Goal: Information Seeking & Learning: Learn about a topic

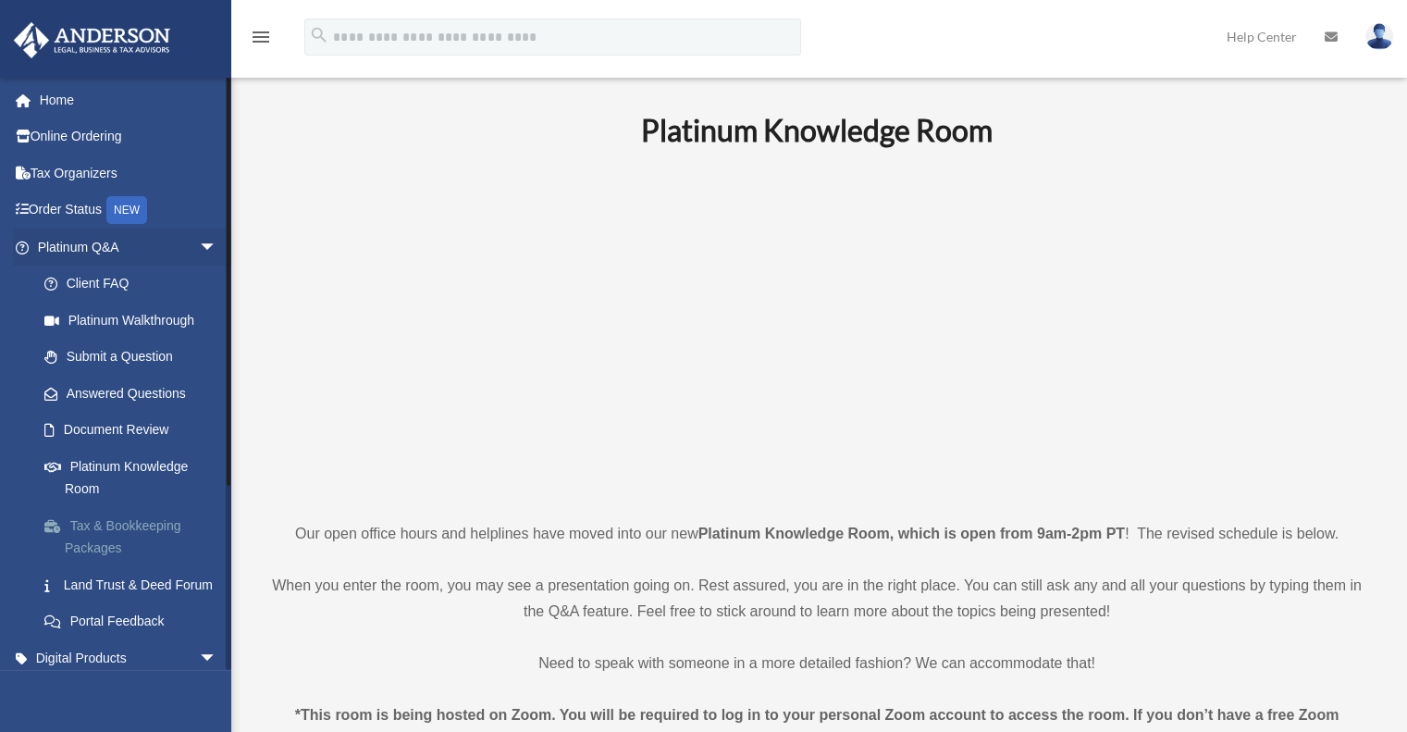
click at [146, 526] on link "Tax & Bookkeeping Packages" at bounding box center [135, 536] width 219 height 59
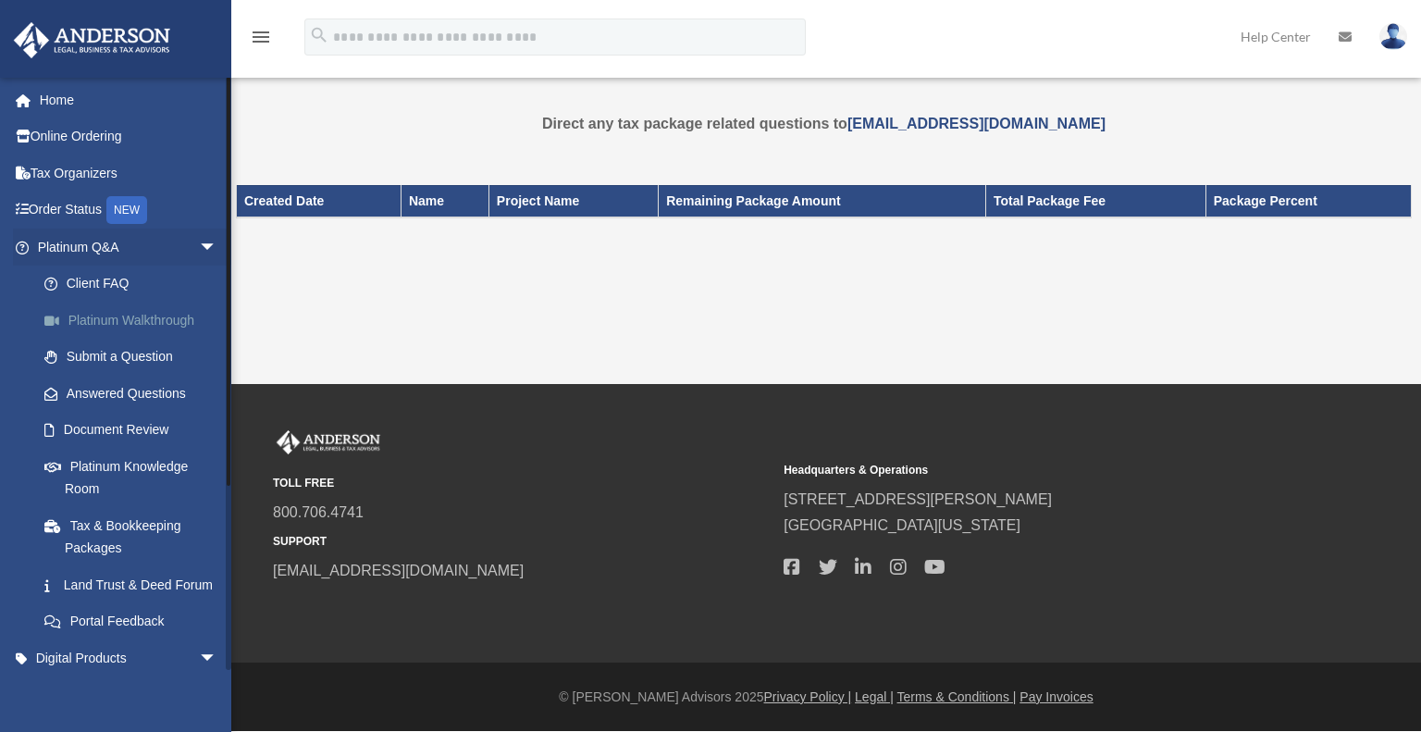
click at [133, 320] on link "Platinum Walkthrough" at bounding box center [135, 319] width 219 height 37
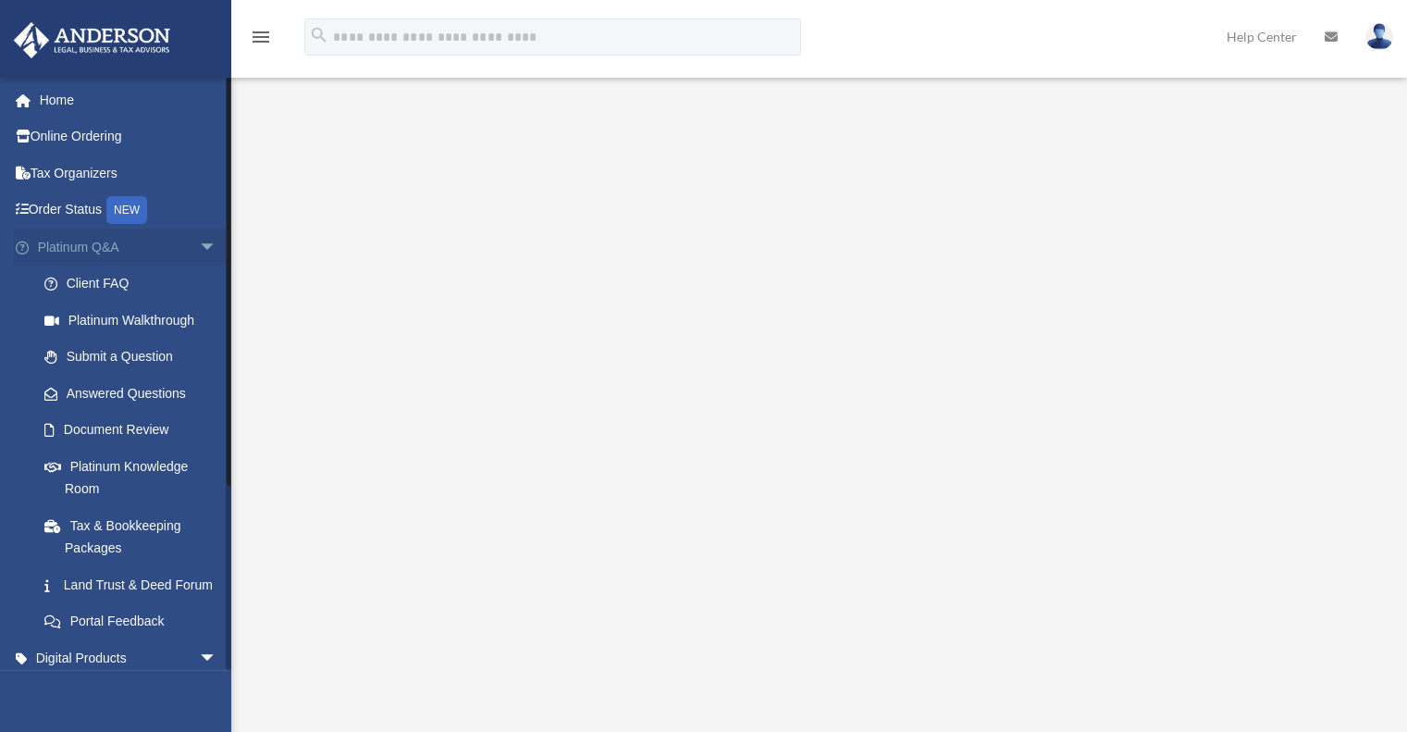
click at [71, 252] on link "Platinum Q&A arrow_drop_down" at bounding box center [129, 246] width 232 height 37
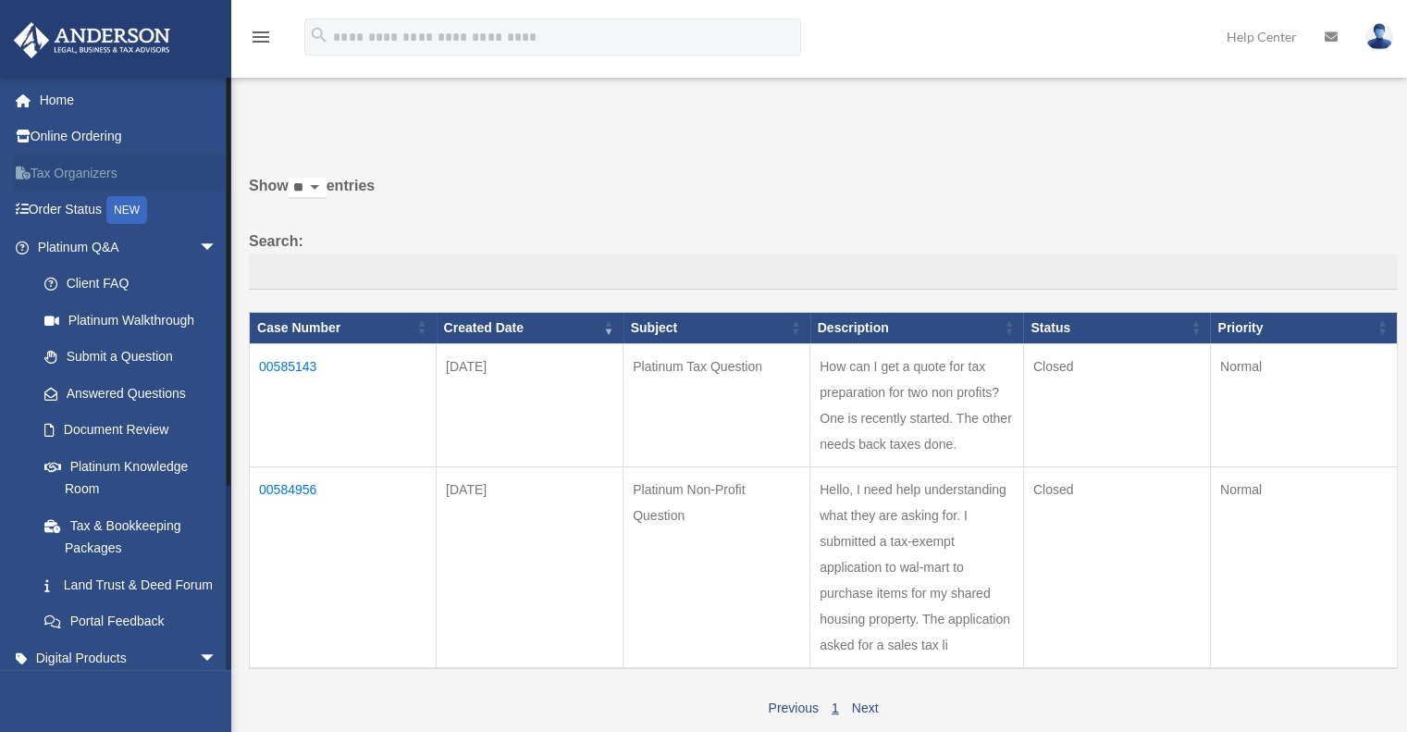
click at [66, 167] on link "Tax Organizers" at bounding box center [129, 172] width 232 height 37
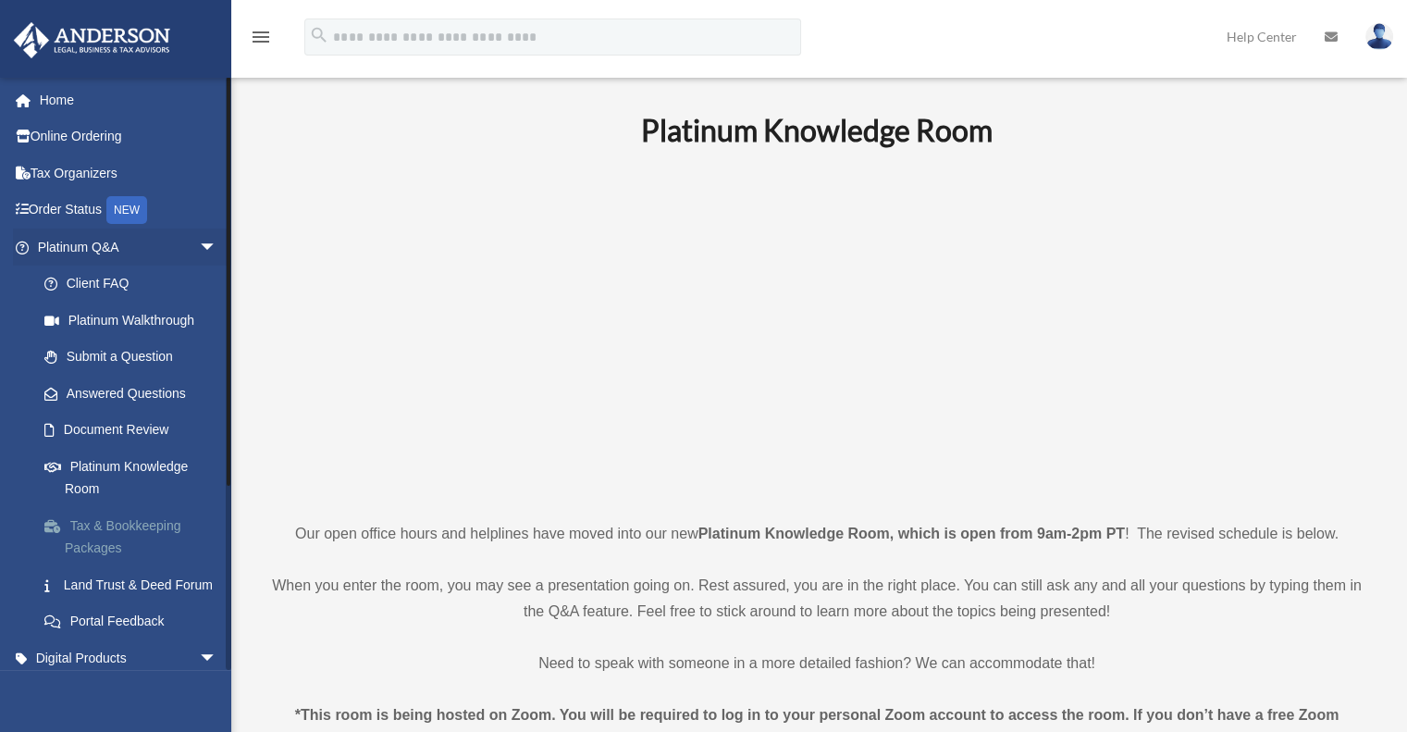
click at [174, 535] on link "Tax & Bookkeeping Packages" at bounding box center [135, 536] width 219 height 59
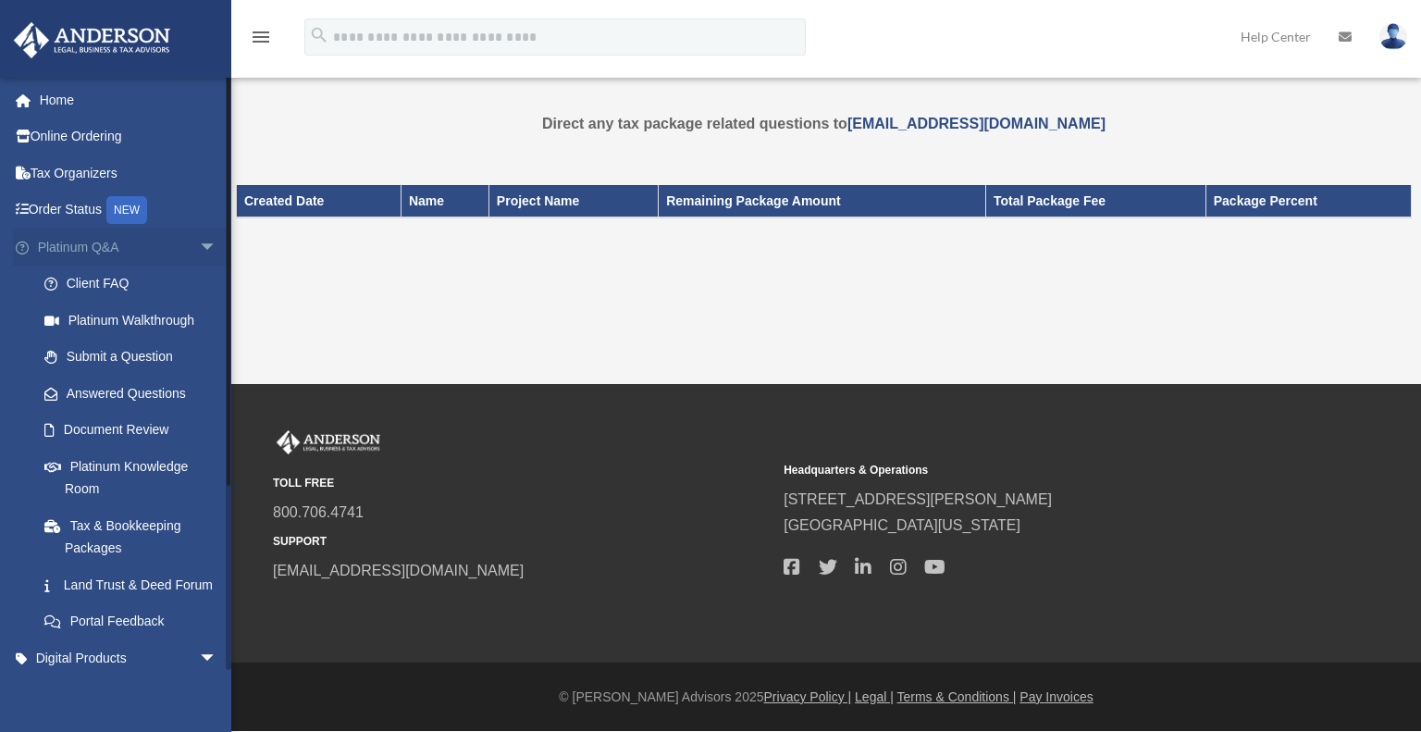
click at [100, 250] on link "Platinum Q&A arrow_drop_down" at bounding box center [129, 246] width 232 height 37
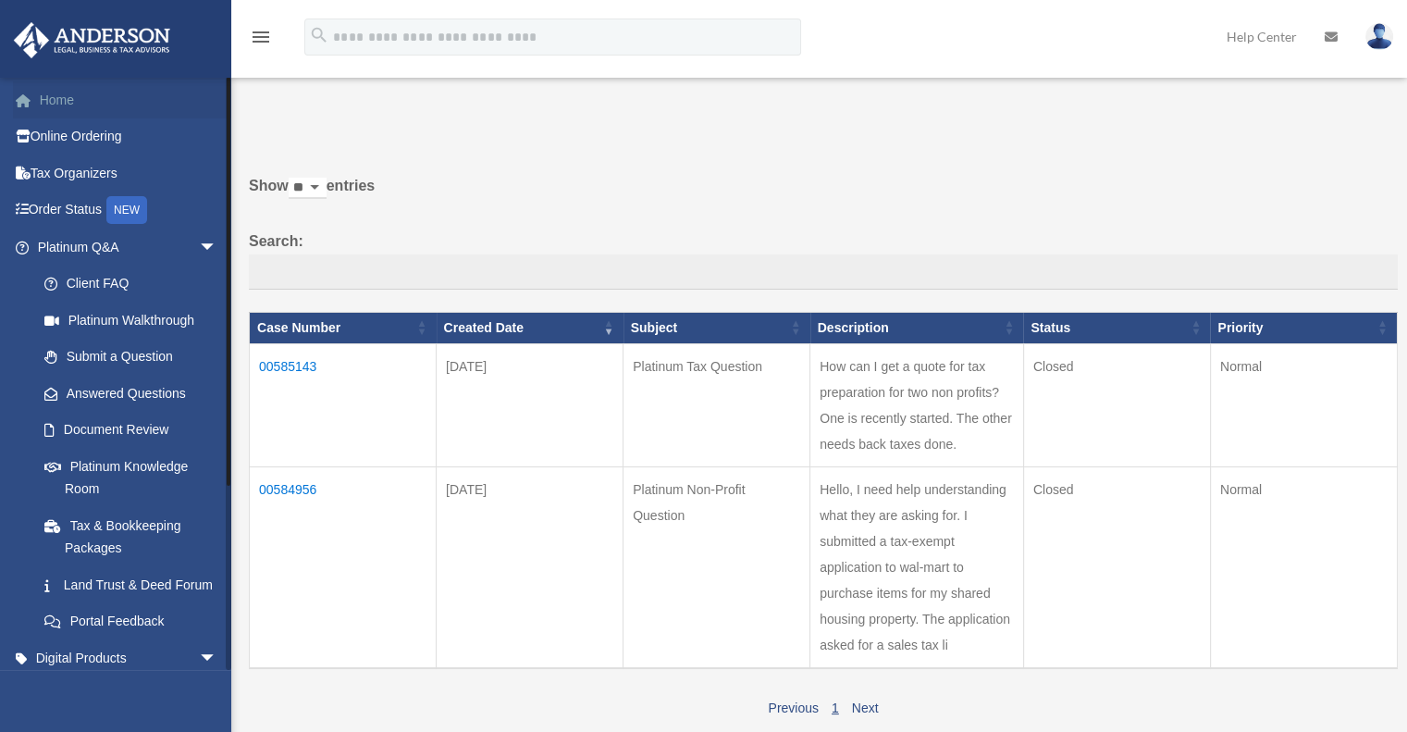
click at [74, 95] on link "Home" at bounding box center [129, 99] width 232 height 37
click at [73, 99] on link "Home" at bounding box center [129, 99] width 232 height 37
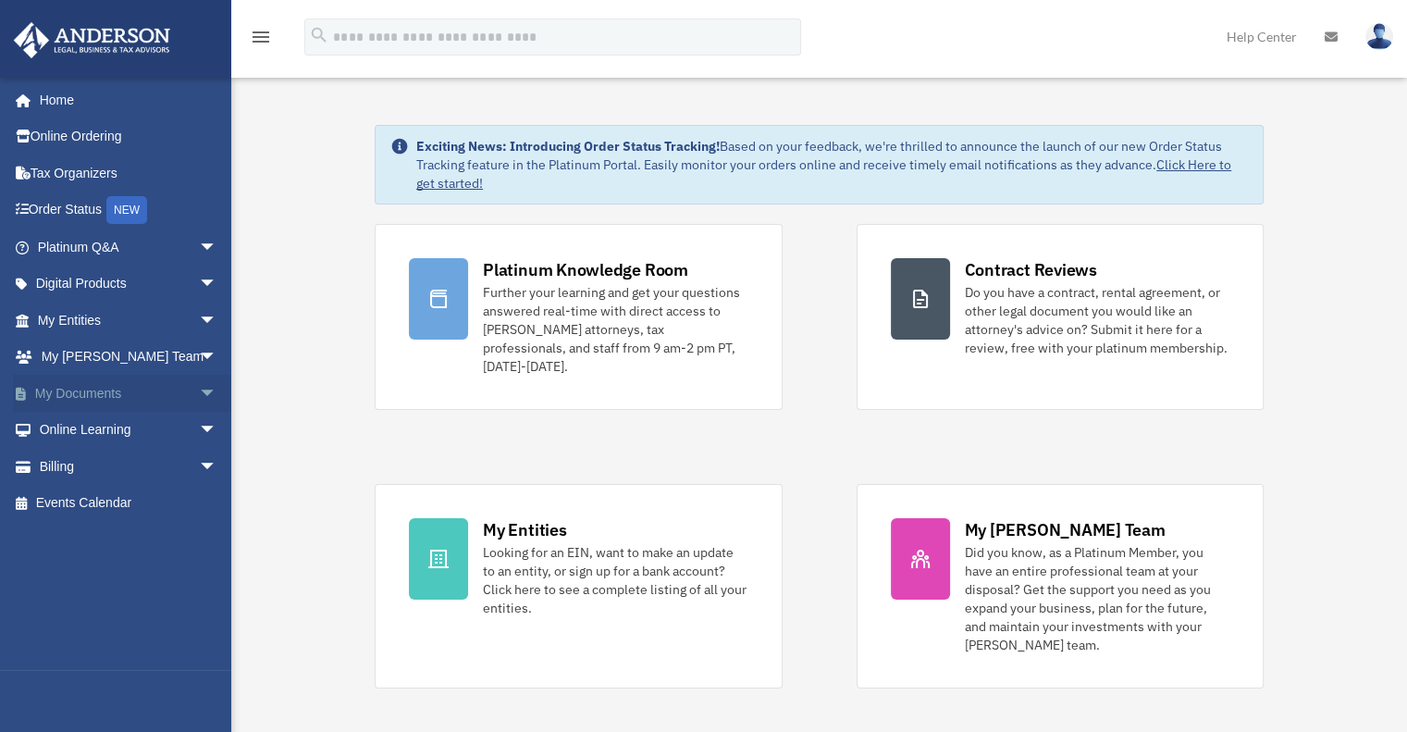
click at [121, 400] on link "My Documents arrow_drop_down" at bounding box center [129, 393] width 232 height 37
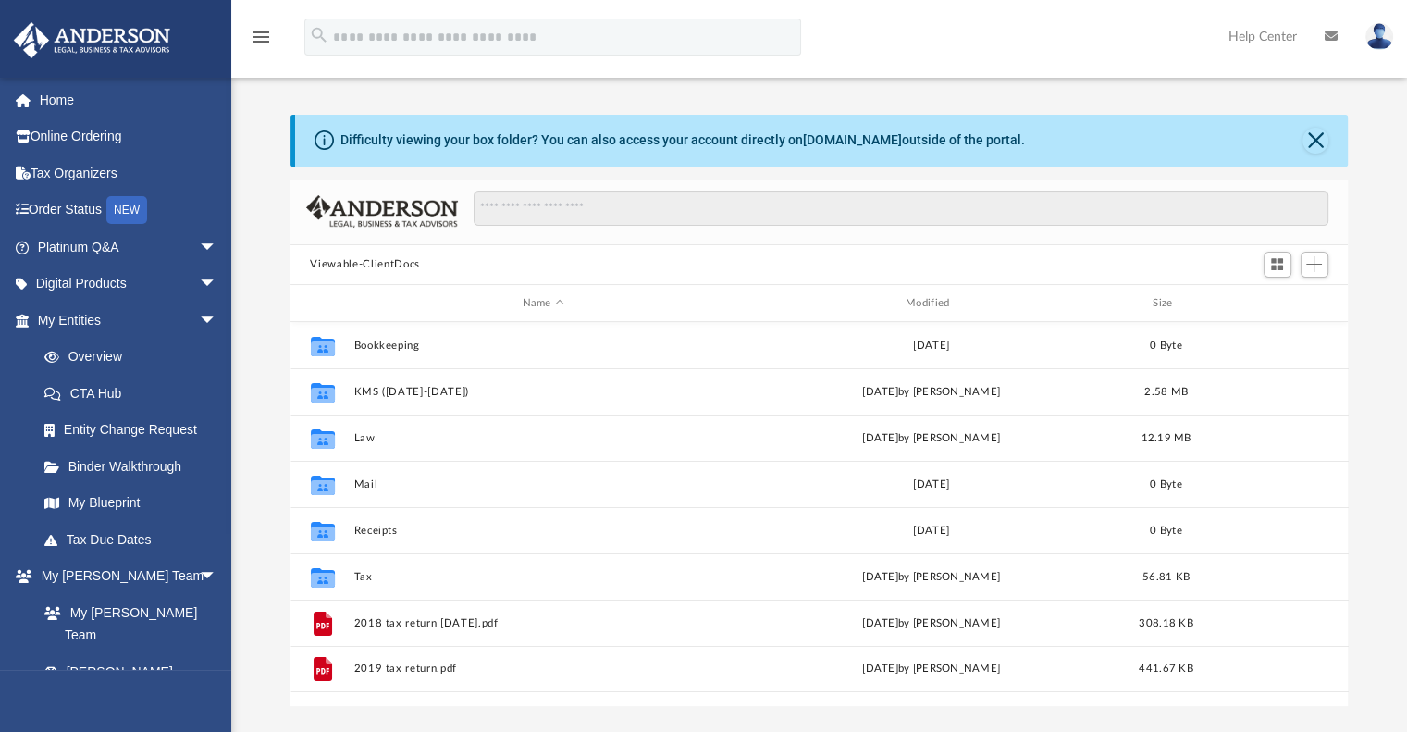
scroll to position [406, 1043]
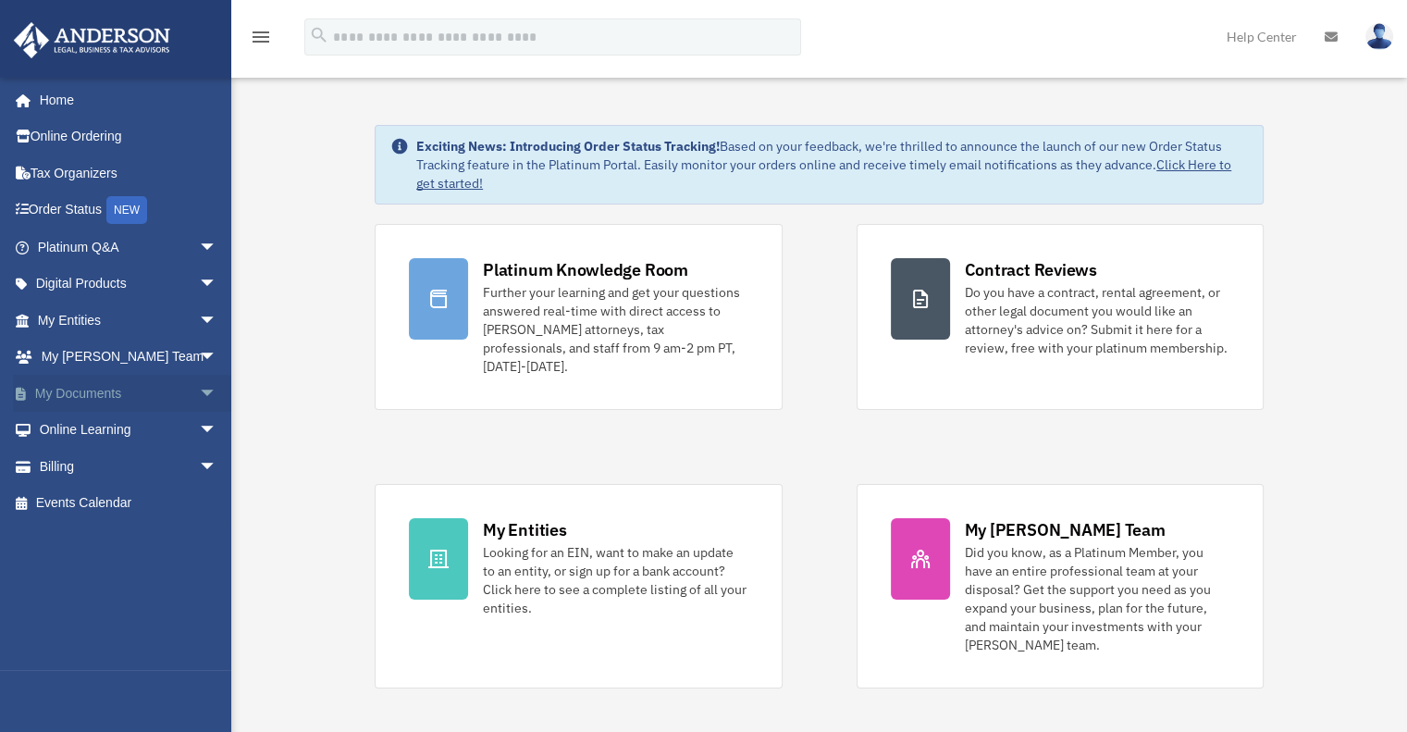
click at [199, 386] on span "arrow_drop_down" at bounding box center [217, 394] width 37 height 38
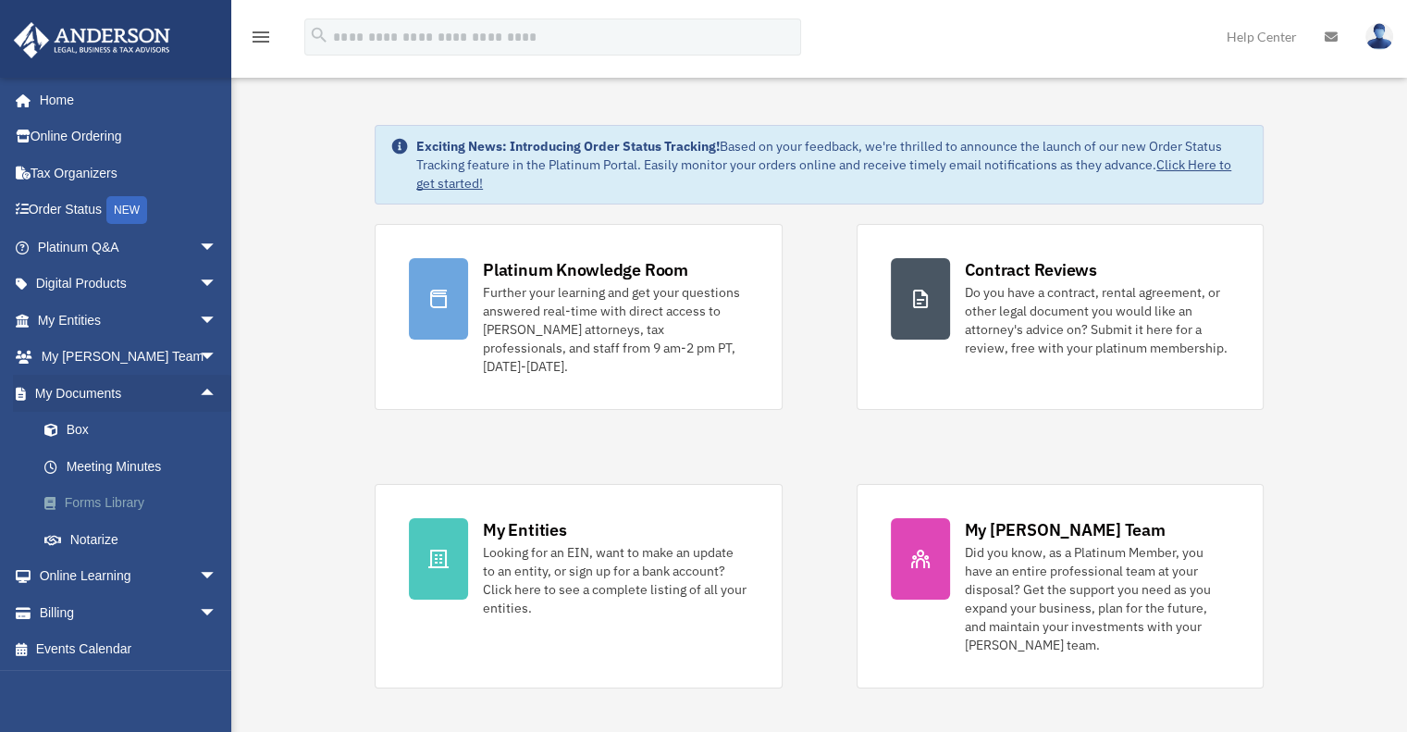
click at [146, 489] on link "Forms Library" at bounding box center [135, 503] width 219 height 37
click at [145, 497] on link "Forms Library" at bounding box center [135, 503] width 219 height 37
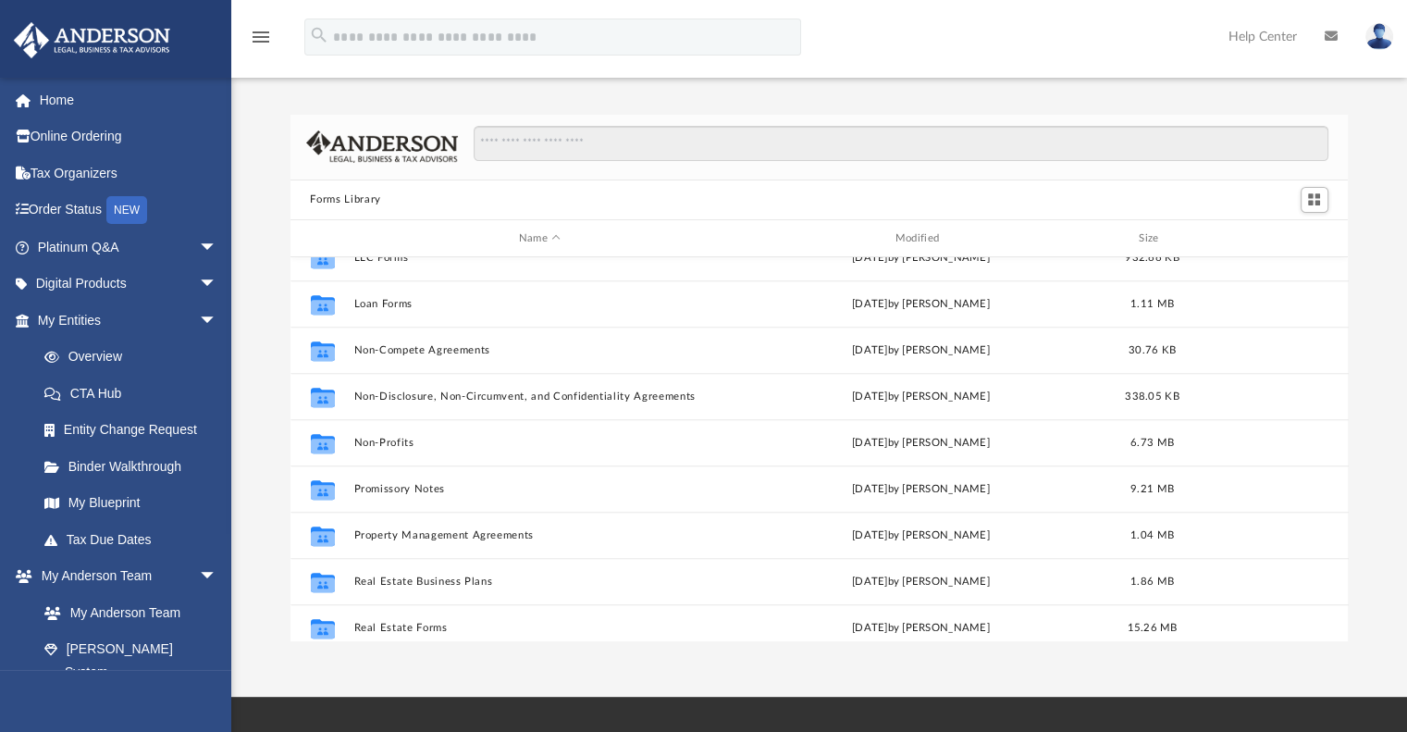
scroll to position [904, 0]
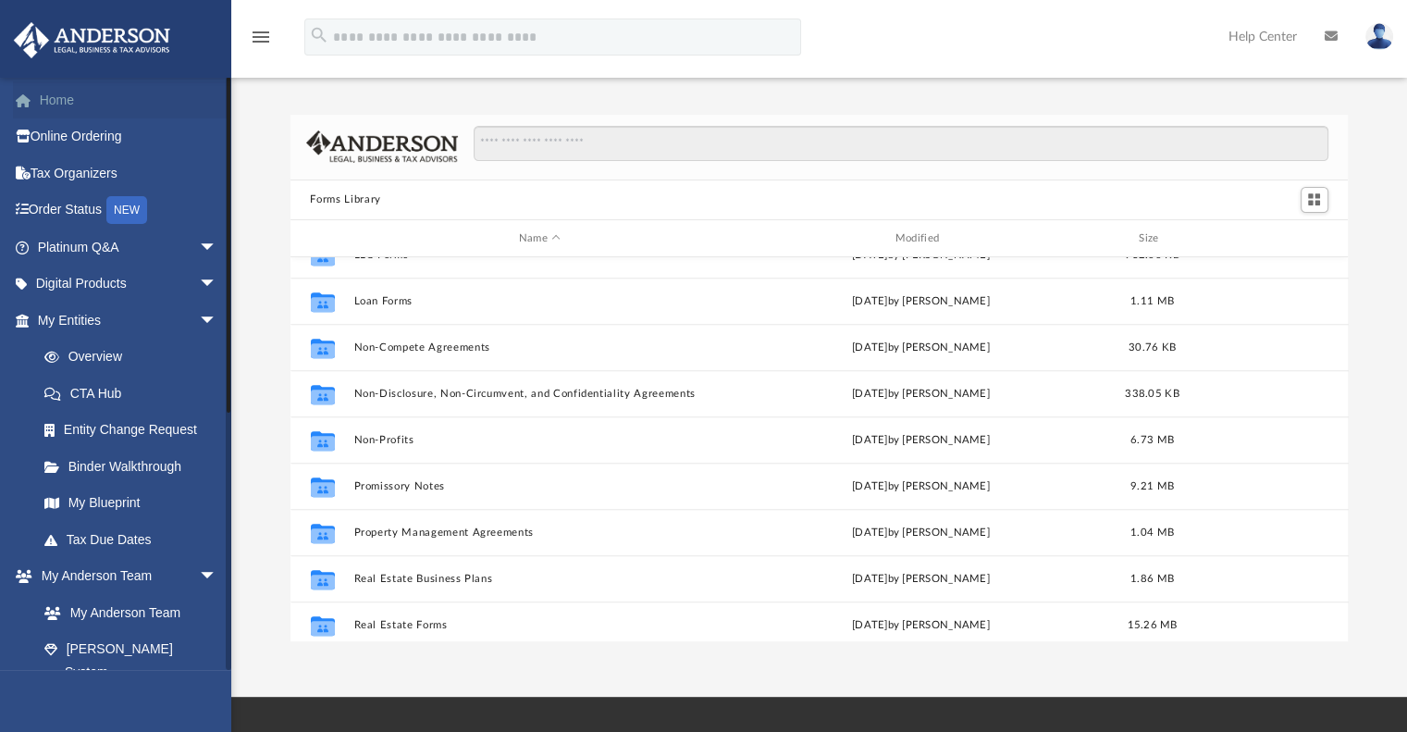
click at [65, 97] on link "Home" at bounding box center [129, 99] width 232 height 37
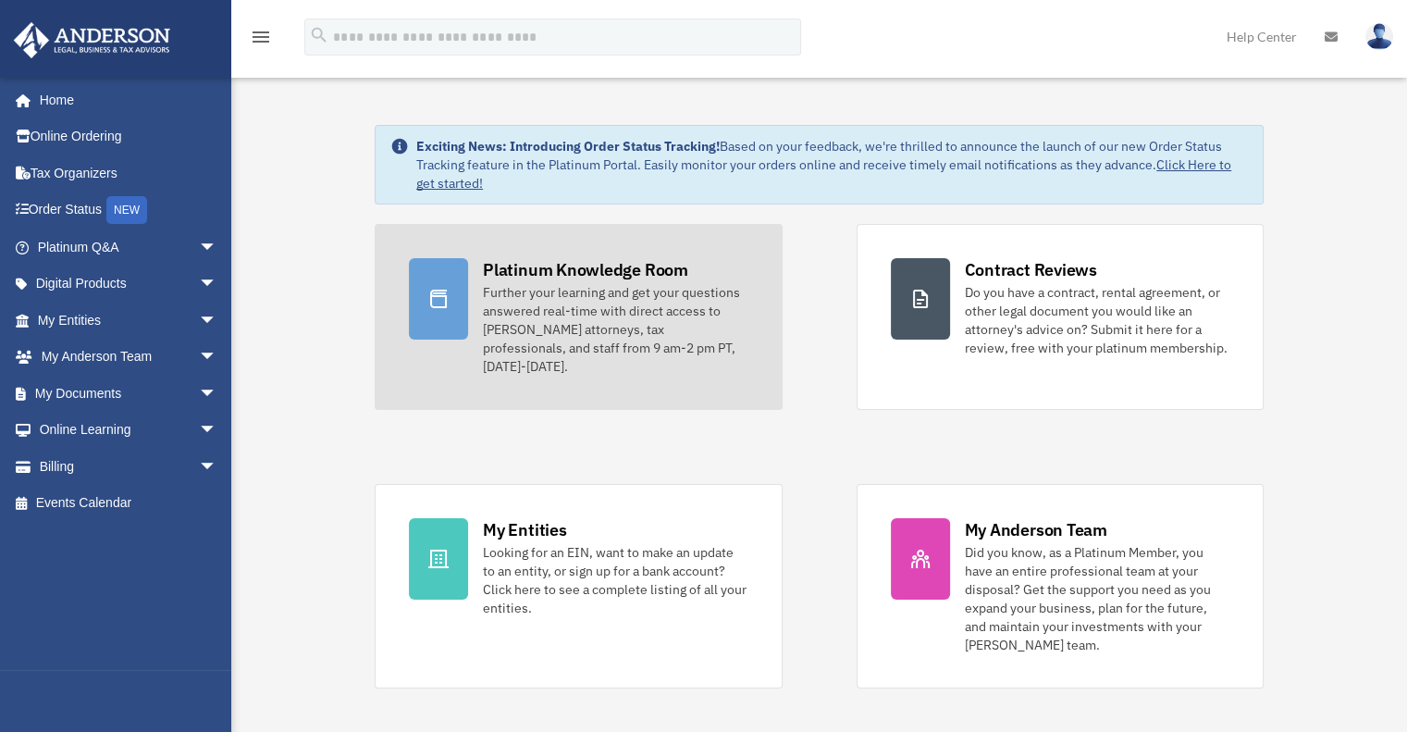
click at [658, 271] on div "Platinum Knowledge Room" at bounding box center [585, 269] width 205 height 23
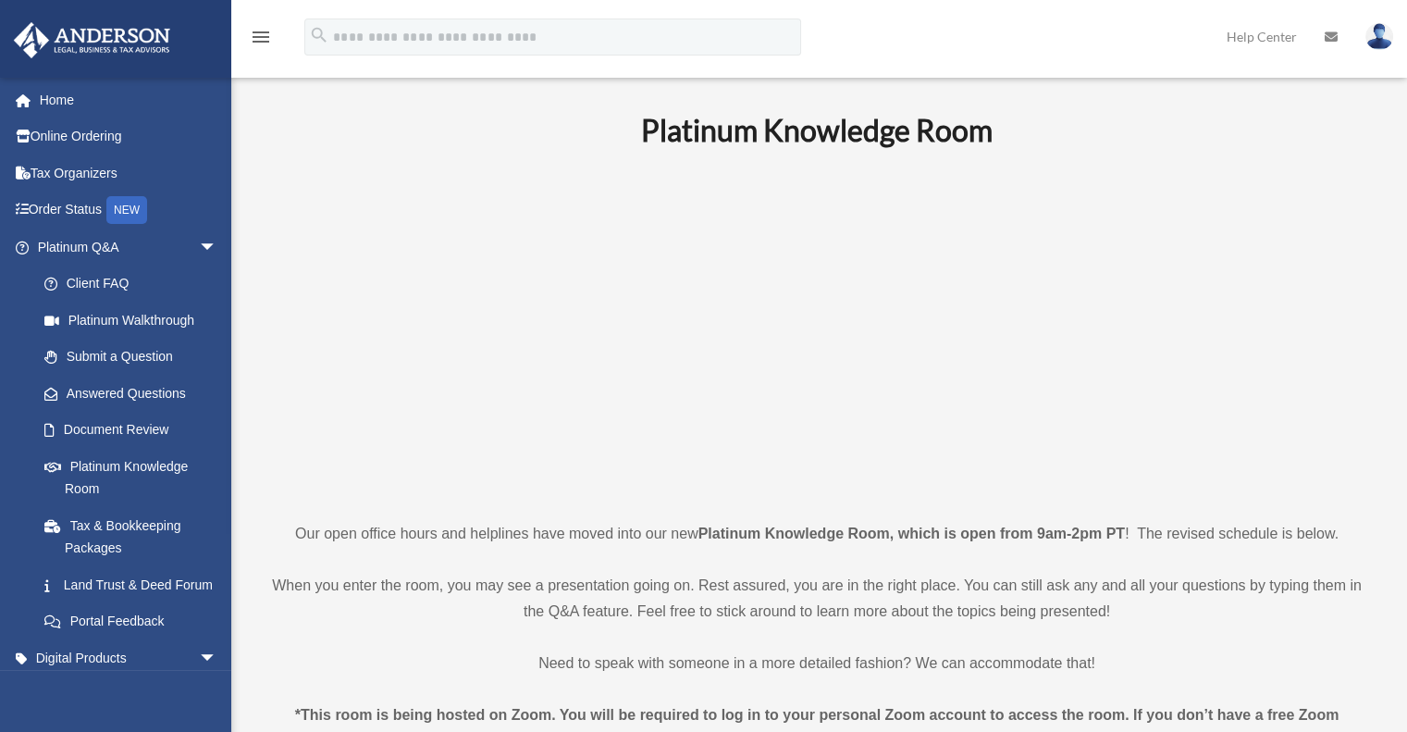
click at [442, 279] on p at bounding box center [817, 334] width 1106 height 321
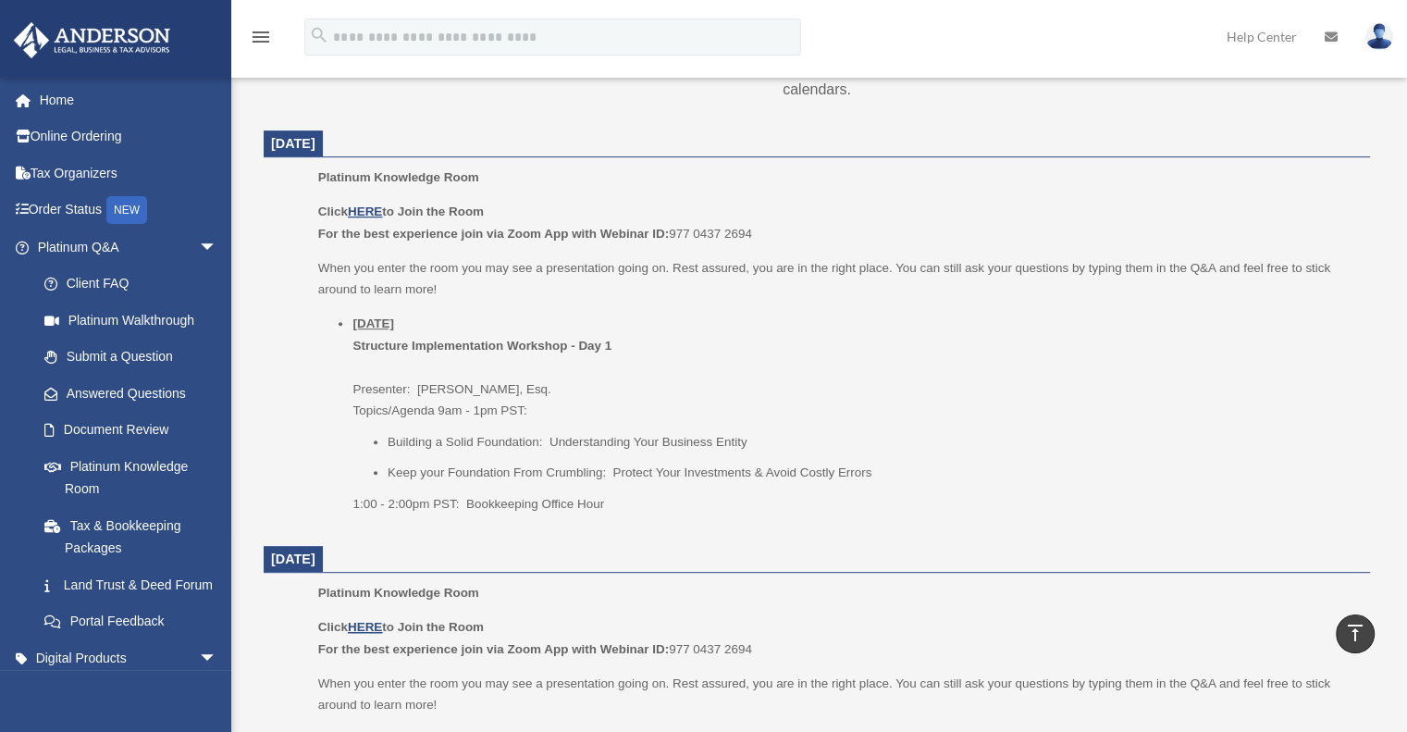
scroll to position [705, 0]
click at [444, 311] on li "Thursday, September 25 Structure Implementation Workshop - Day 1 Presenter: Gwe…" at bounding box center [854, 412] width 1004 height 202
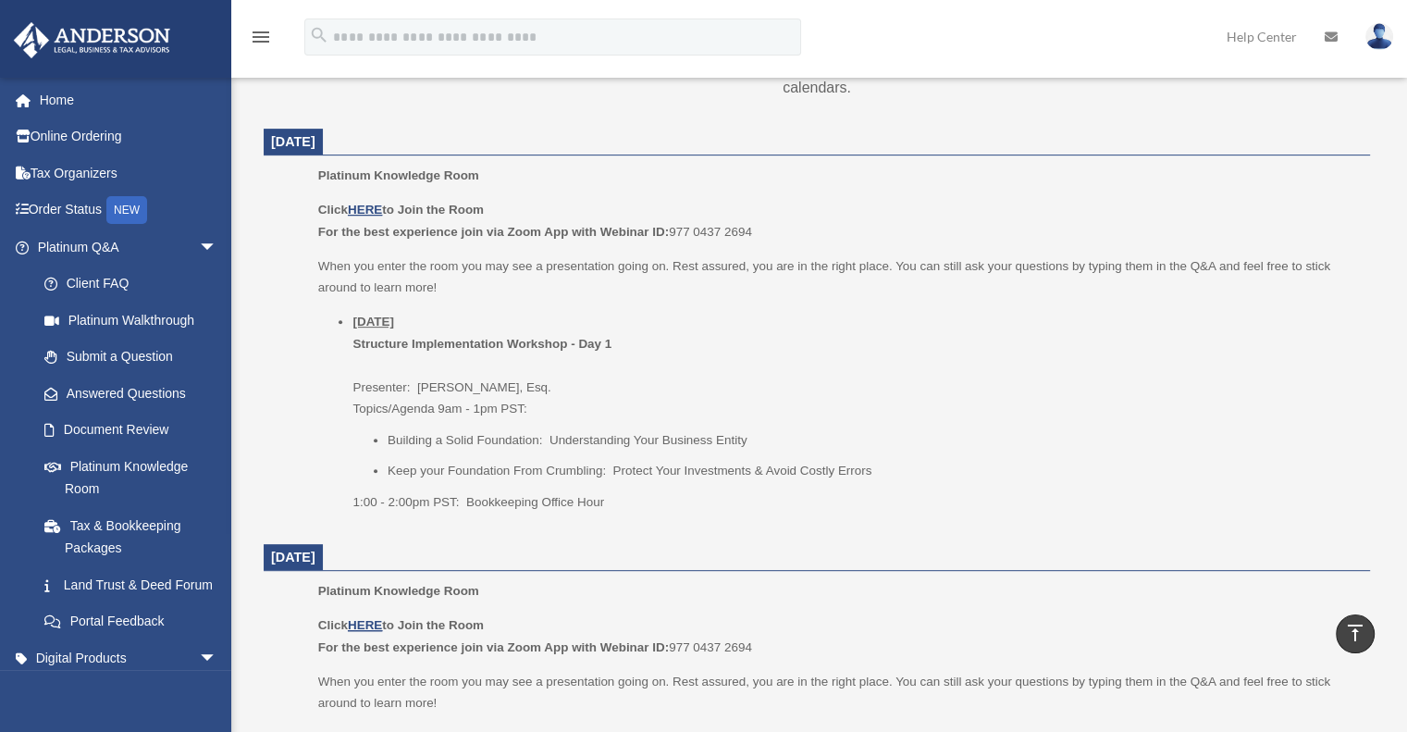
click at [451, 326] on li "Thursday, September 25 Structure Implementation Workshop - Day 1 Presenter: Gwe…" at bounding box center [854, 412] width 1004 height 202
click at [376, 201] on p "Click HERE to Join the Room For the best experience join via Zoom App with Webi…" at bounding box center [837, 220] width 1039 height 43
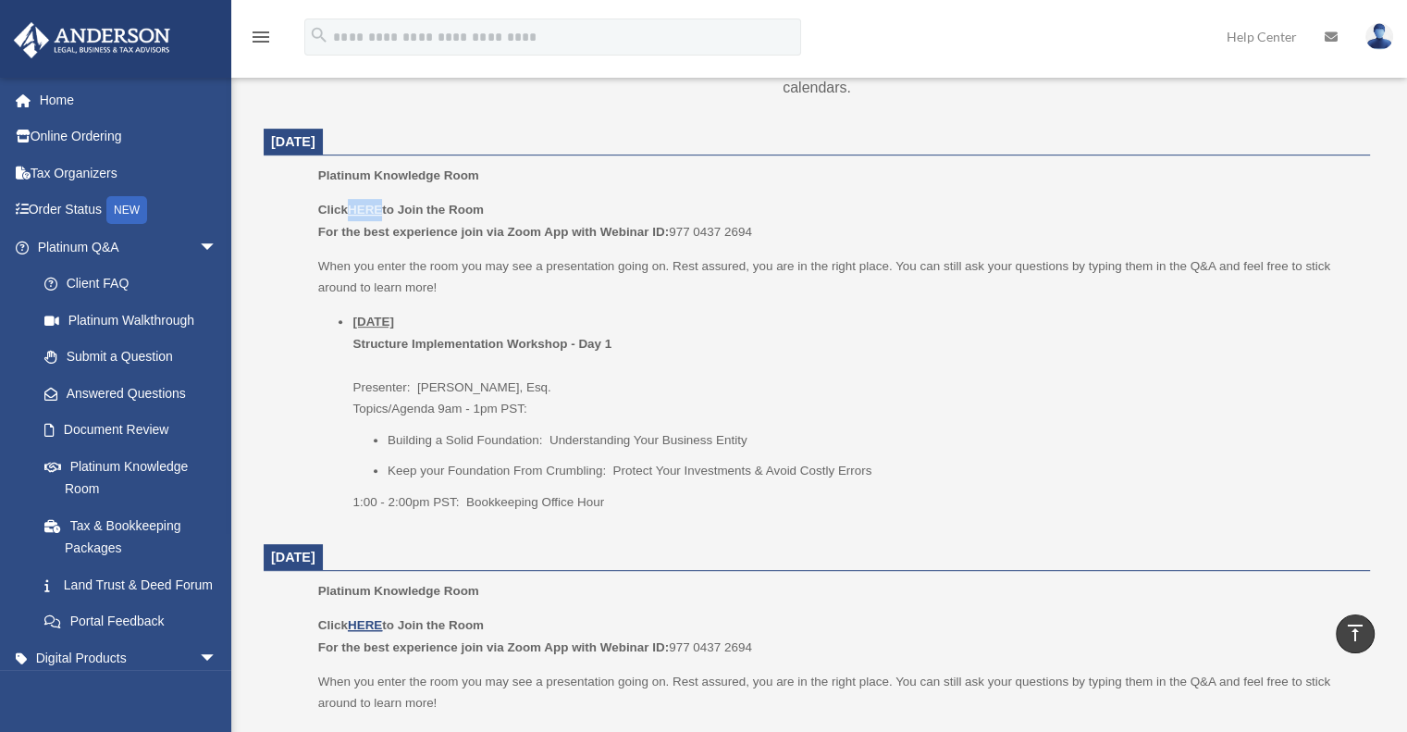
click at [376, 201] on p "Click HERE to Join the Room For the best experience join via Zoom App with Webi…" at bounding box center [837, 220] width 1039 height 43
click at [375, 208] on u "HERE" at bounding box center [365, 210] width 34 height 14
